Goal: Navigation & Orientation: Find specific page/section

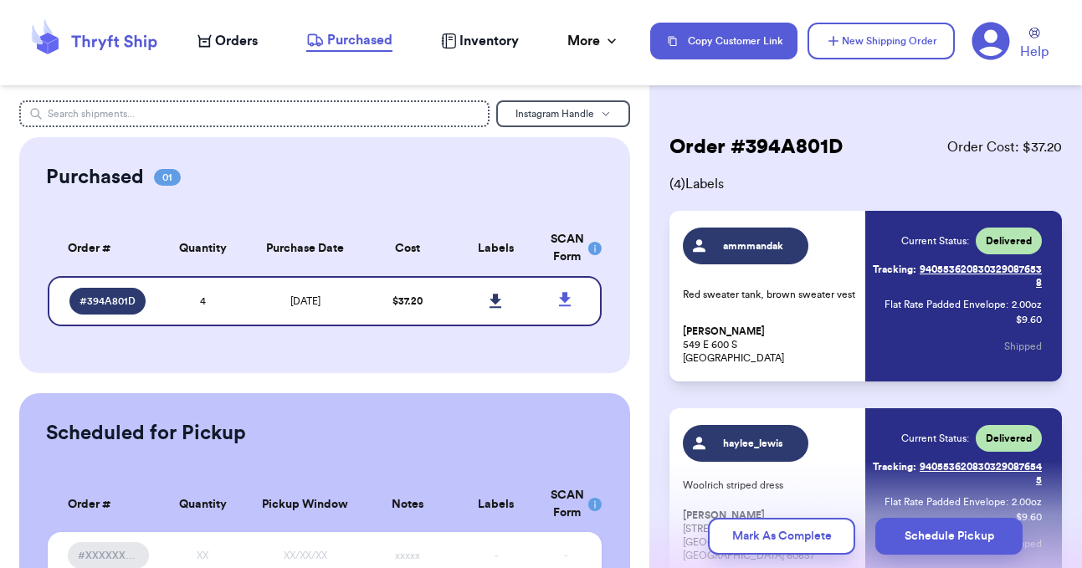
click at [232, 44] on span "Orders" at bounding box center [236, 41] width 43 height 20
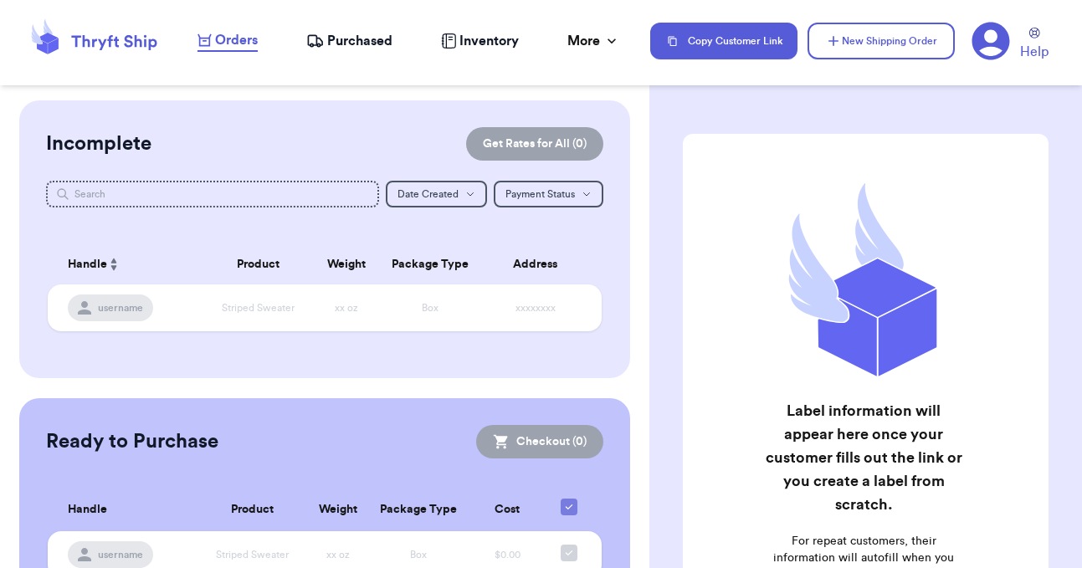
click at [351, 44] on span "Purchased" at bounding box center [359, 41] width 65 height 20
